Goal: Information Seeking & Learning: Check status

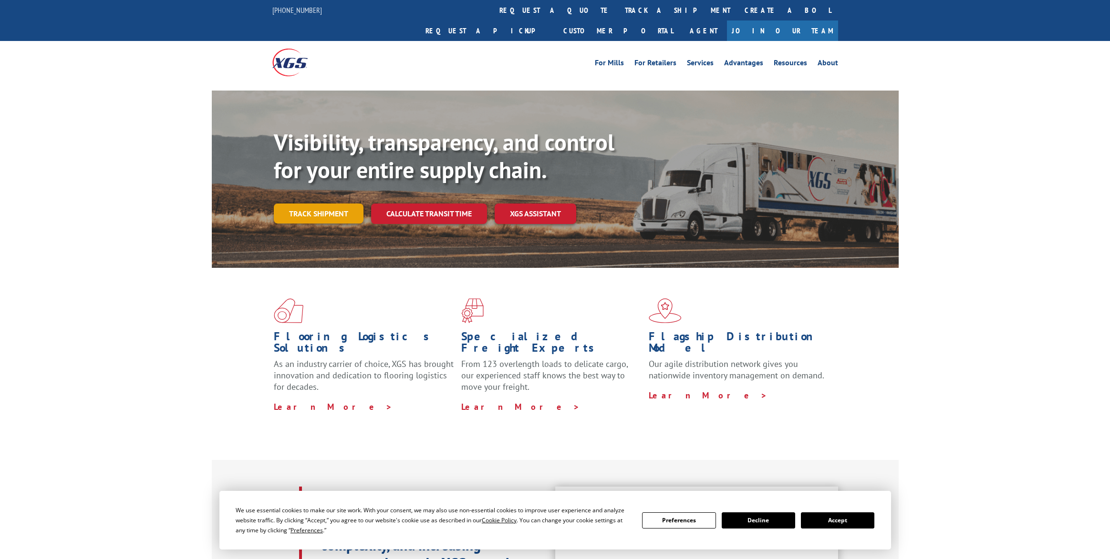
click at [329, 204] on link "Track shipment" at bounding box center [319, 214] width 90 height 20
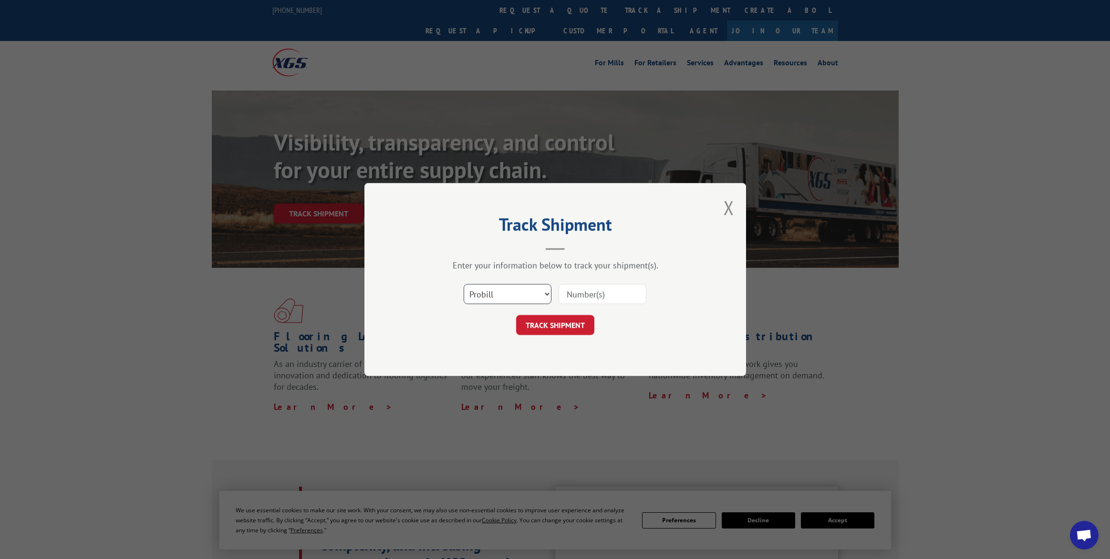
click at [532, 291] on select "Select category... Probill BOL PO" at bounding box center [507, 294] width 88 height 20
click at [599, 292] on input at bounding box center [602, 294] width 88 height 20
type input "17156351"
click at [568, 333] on button "TRACK SHIPMENT" at bounding box center [555, 325] width 78 height 20
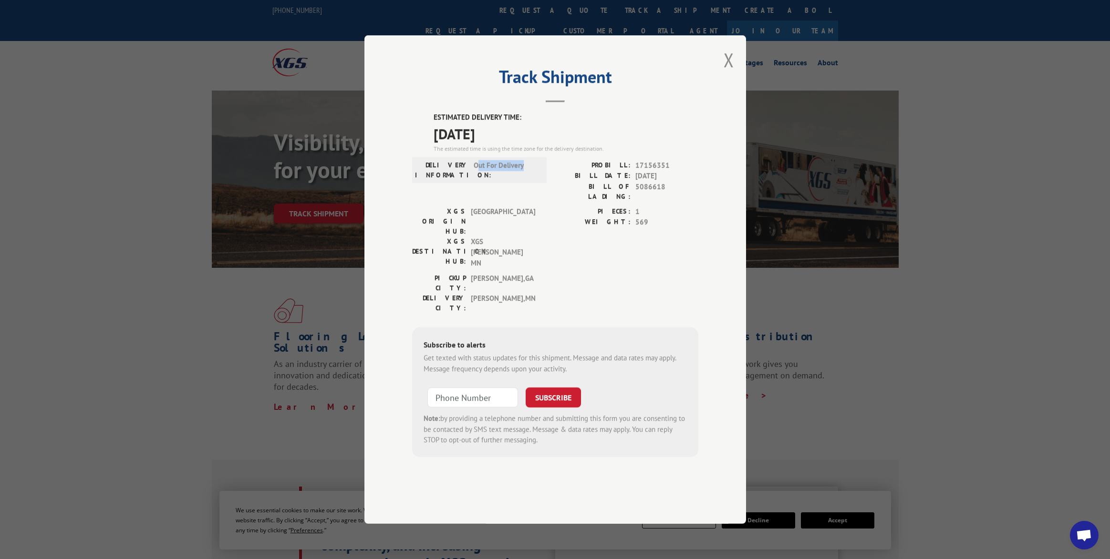
drag, startPoint x: 476, startPoint y: 192, endPoint x: 549, endPoint y: 206, distance: 74.4
click at [549, 206] on div "DELIVERY INFORMATION: Out For Delivery PROBILL: 17156351 BILL DATE: [DATE] BILL…" at bounding box center [555, 183] width 286 height 46
click at [544, 183] on div "DELIVERY INFORMATION: Out For Delivery" at bounding box center [479, 170] width 134 height 26
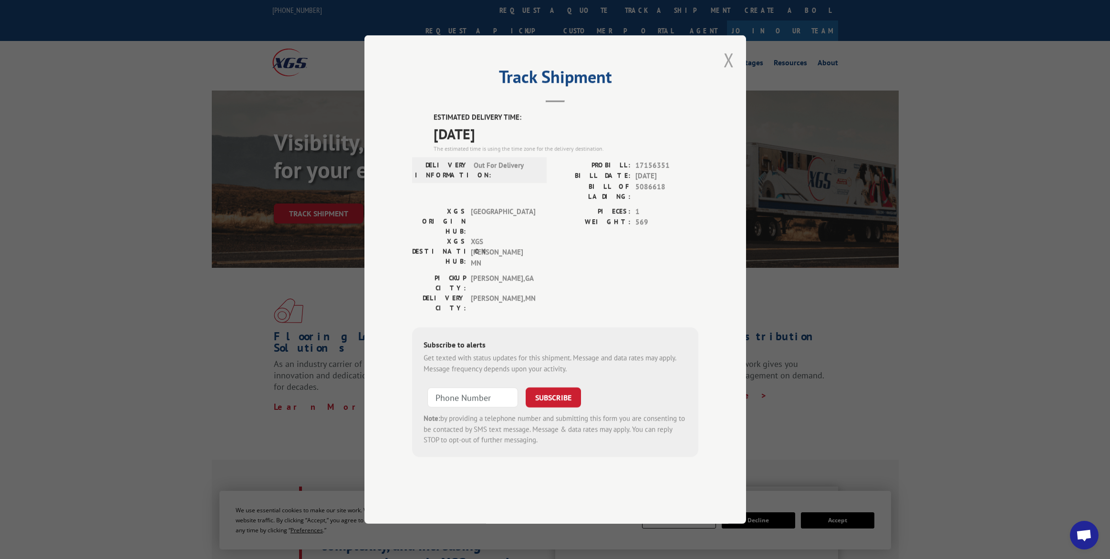
click at [725, 72] on button "Close modal" at bounding box center [728, 59] width 10 height 25
